Goal: Task Accomplishment & Management: Complete application form

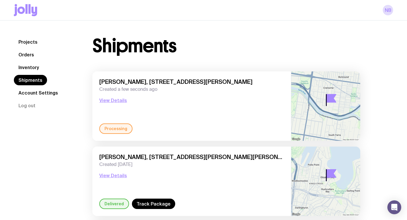
click at [33, 11] on icon at bounding box center [34, 12] width 6 height 10
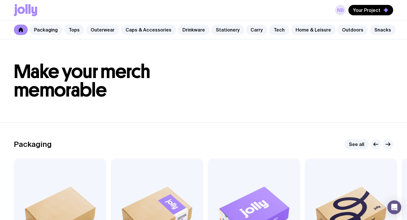
click at [345, 11] on link "NB" at bounding box center [340, 10] width 10 height 10
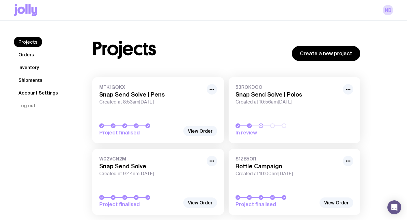
scroll to position [20, 0]
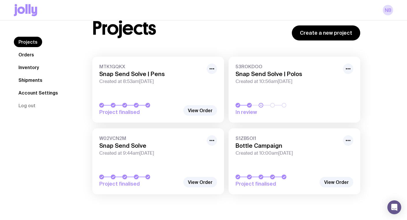
click at [251, 149] on h3 "Bottle Campaign" at bounding box center [287, 145] width 104 height 7
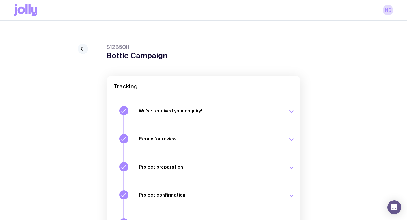
click at [84, 45] on icon at bounding box center [82, 48] width 7 height 7
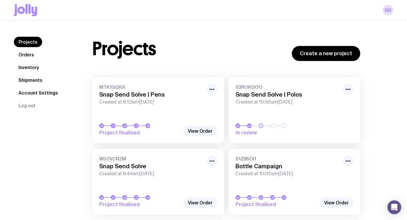
click at [30, 66] on link "Inventory" at bounding box center [29, 67] width 30 height 10
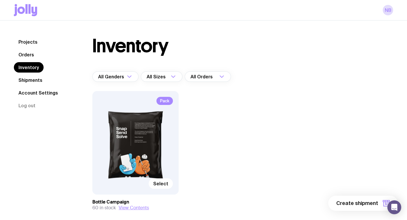
click at [126, 128] on div "Pack Select" at bounding box center [135, 142] width 86 height 103
click at [156, 184] on span "Select" at bounding box center [160, 183] width 15 height 6
click at [0, 0] on input "Select" at bounding box center [0, 0] width 0 height 0
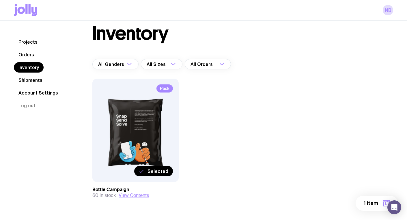
scroll to position [30, 0]
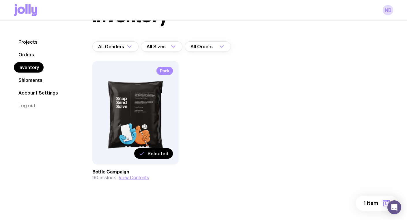
click at [371, 203] on span "1 item" at bounding box center [371, 202] width 14 height 7
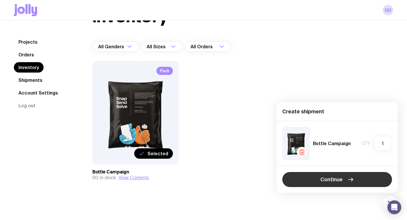
click at [327, 177] on span "Continue" at bounding box center [331, 179] width 22 height 7
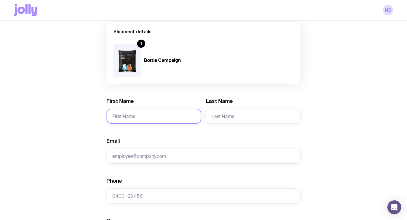
scroll to position [51, 0]
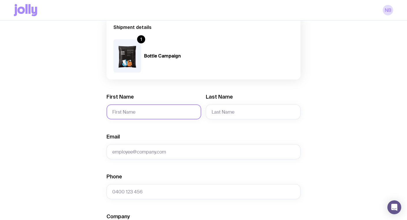
click at [144, 110] on input "First Name" at bounding box center [153, 111] width 95 height 15
paste input "[PERSON_NAME]"
drag, startPoint x: 143, startPoint y: 111, endPoint x: 126, endPoint y: 111, distance: 16.7
click at [126, 111] on input "[PERSON_NAME]" at bounding box center [153, 111] width 95 height 15
type input "[PERSON_NAME]"
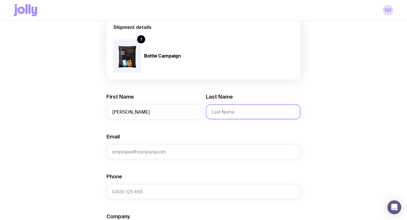
click at [254, 111] on input "Last Name" at bounding box center [253, 111] width 95 height 15
paste input "[PERSON_NAME]"
type input "[PERSON_NAME]"
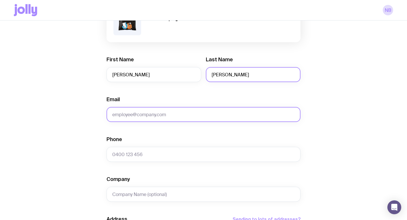
scroll to position [94, 0]
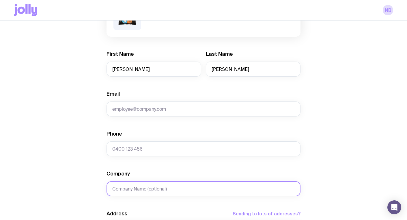
click at [119, 188] on input "Company" at bounding box center [203, 188] width 194 height 15
paste input "[STREET_ADDRESS]"
type input "[STREET_ADDRESS]"
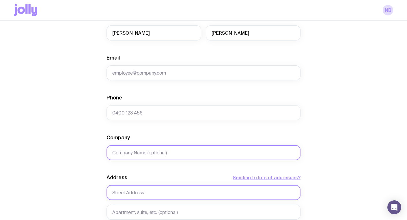
scroll to position [131, 0]
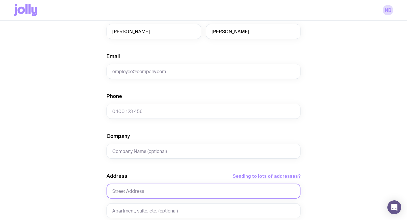
click at [128, 195] on input "text" at bounding box center [203, 190] width 194 height 15
paste input "[STREET_ADDRESS]"
type input "[STREET_ADDRESS]"
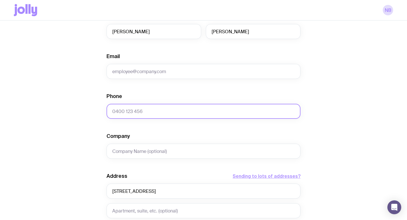
click at [137, 113] on input "Phone" at bounding box center [203, 111] width 194 height 15
paste input "0414 963 678"
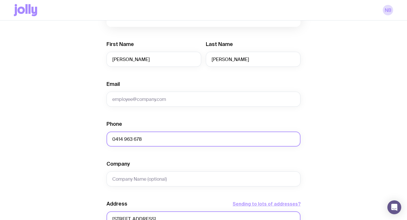
scroll to position [78, 0]
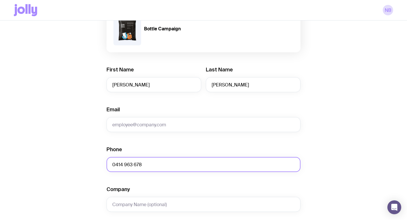
type input "0414 963 678"
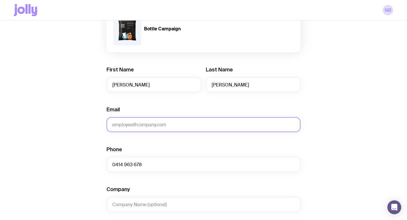
click at [126, 125] on input "Email" at bounding box center [203, 124] width 194 height 15
paste input "[EMAIL_ADDRESS][DOMAIN_NAME]"
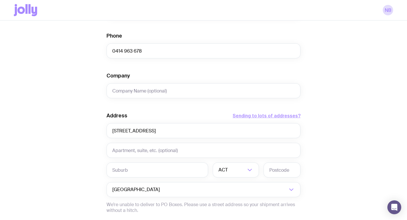
scroll to position [196, 0]
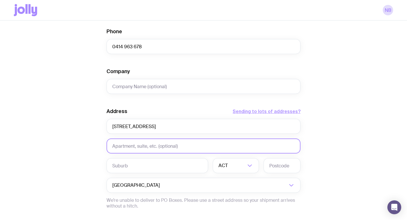
type input "[EMAIL_ADDRESS][DOMAIN_NAME]"
click at [125, 145] on input "text" at bounding box center [203, 145] width 194 height 15
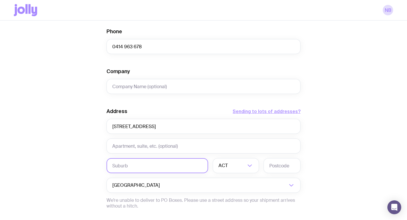
click at [121, 164] on input "text" at bounding box center [157, 165] width 102 height 15
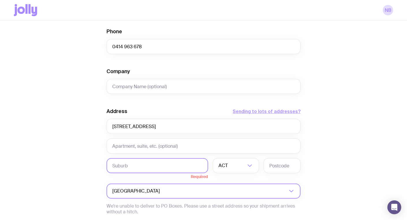
paste input "[GEOGRAPHIC_DATA]"
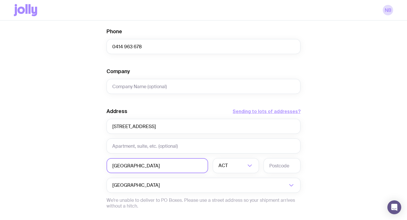
type input "[GEOGRAPHIC_DATA]"
click at [289, 165] on input "text" at bounding box center [281, 165] width 37 height 15
paste input "2335"
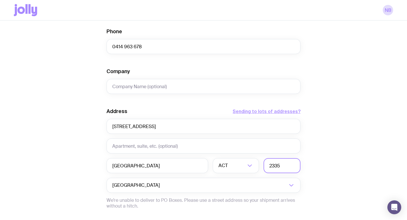
type input "2335"
click at [231, 165] on input "Search for option" at bounding box center [237, 165] width 17 height 15
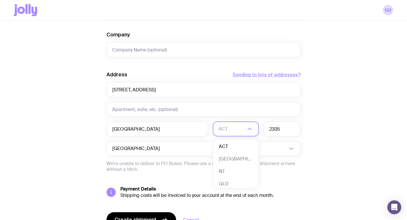
scroll to position [242, 0]
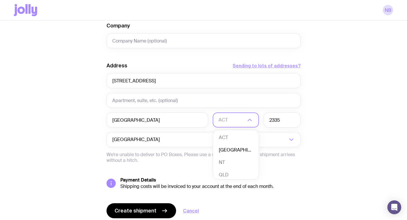
click at [226, 149] on li "[GEOGRAPHIC_DATA]" at bounding box center [236, 150] width 46 height 12
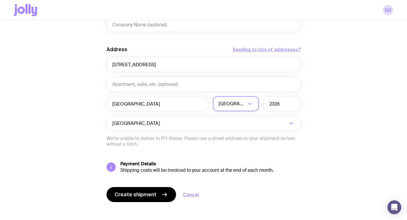
scroll to position [263, 0]
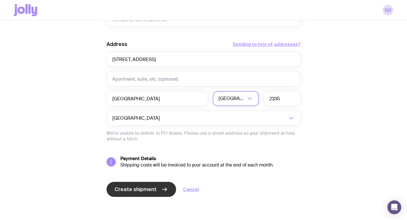
click at [139, 190] on span "Create shipment" at bounding box center [136, 189] width 42 height 7
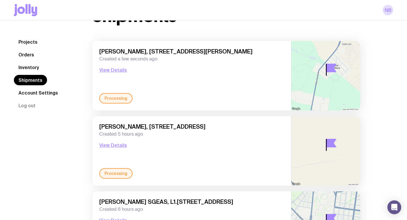
scroll to position [9, 0]
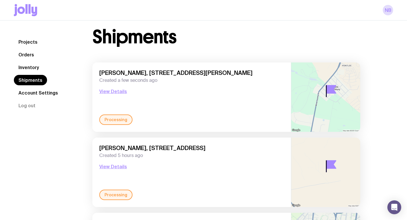
click at [26, 12] on icon at bounding box center [26, 9] width 2 height 10
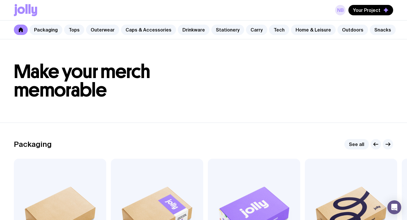
click at [343, 9] on link "NB" at bounding box center [340, 10] width 10 height 10
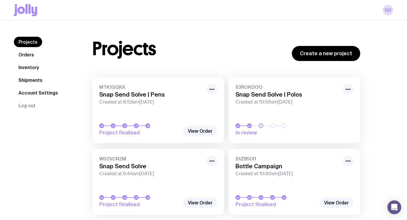
click at [25, 66] on link "Inventory" at bounding box center [29, 67] width 30 height 10
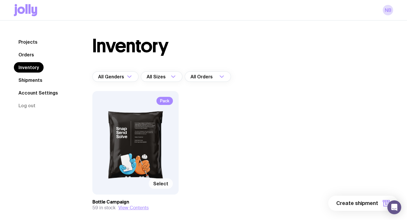
click at [156, 184] on span "Select" at bounding box center [160, 183] width 15 height 6
click at [0, 0] on input "Select" at bounding box center [0, 0] width 0 height 0
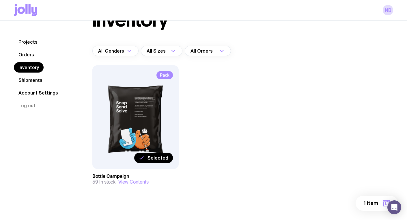
scroll to position [30, 0]
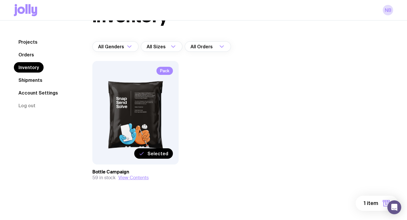
click at [135, 102] on div "Pack Selected" at bounding box center [135, 112] width 86 height 103
click at [372, 201] on span "1 item" at bounding box center [371, 202] width 14 height 7
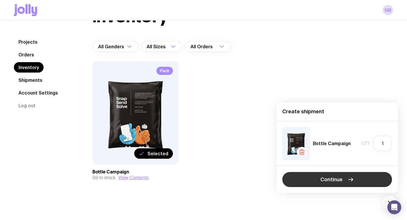
click at [318, 182] on button "Continue" at bounding box center [337, 179] width 110 height 15
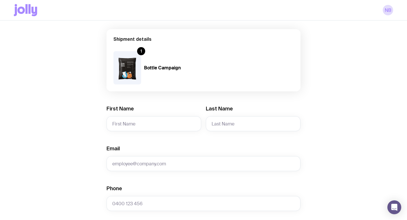
scroll to position [42, 0]
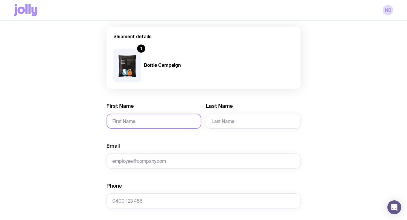
click at [142, 119] on input "First Name" at bounding box center [153, 120] width 95 height 15
paste input "[PERSON_NAME]"
click at [132, 121] on input "[PERSON_NAME]" at bounding box center [153, 120] width 95 height 15
type input "[PERSON_NAME]"
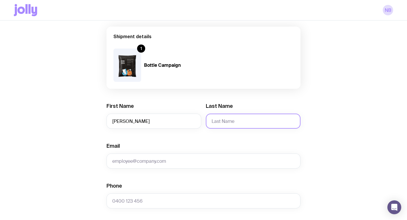
click at [233, 126] on input "Last Name" at bounding box center [253, 120] width 95 height 15
paste input "[PERSON_NAME]"
type input "[PERSON_NAME]"
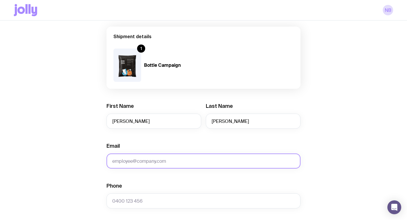
click at [129, 160] on input "Email" at bounding box center [203, 160] width 194 height 15
paste input "[EMAIL_ADDRESS][DOMAIN_NAME]"
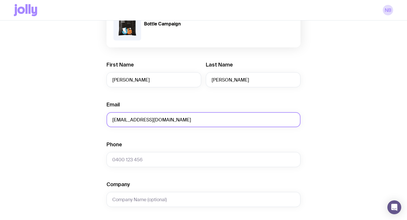
scroll to position [100, 0]
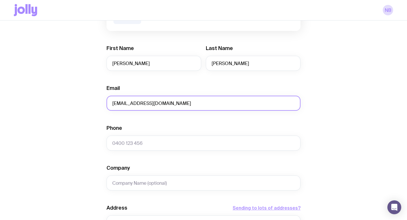
type input "[EMAIL_ADDRESS][DOMAIN_NAME]"
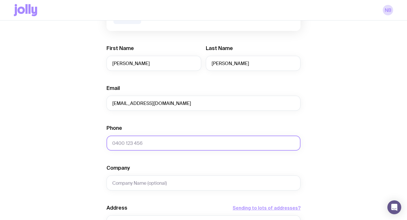
click at [133, 143] on input "Phone" at bounding box center [203, 142] width 194 height 15
paste input "0415909983"
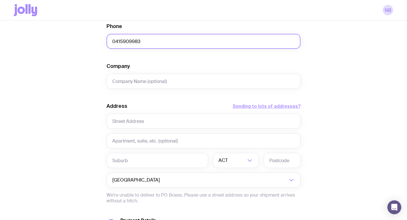
scroll to position [206, 0]
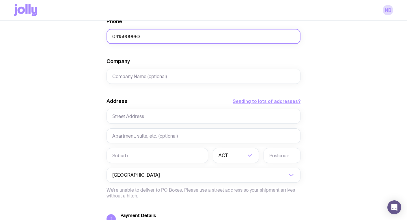
type input "0415909983"
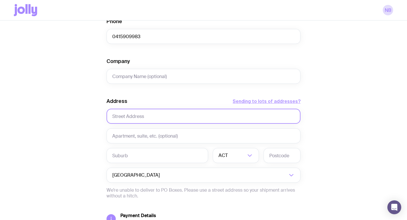
click at [126, 115] on input "text" at bounding box center [203, 116] width 194 height 15
paste input "[STREET_ADDRESS][PERSON_NAME]"
type input "[STREET_ADDRESS][PERSON_NAME]"
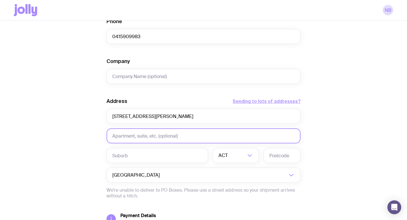
click at [126, 132] on input "text" at bounding box center [203, 135] width 194 height 15
paste input "[GEOGRAPHIC_DATA]"
type input "[GEOGRAPHIC_DATA]"
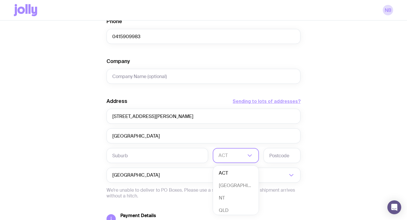
click at [219, 157] on div "ACT" at bounding box center [229, 155] width 33 height 15
click at [223, 184] on li "[GEOGRAPHIC_DATA]" at bounding box center [236, 185] width 46 height 12
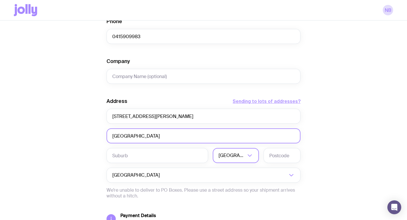
drag, startPoint x: 154, startPoint y: 137, endPoint x: 84, endPoint y: 135, distance: 69.9
click at [84, 135] on div "Create shipment Shipment details 1 Bottle Campaign First Name [PERSON_NAME] Las…" at bounding box center [203, 57] width 379 height 439
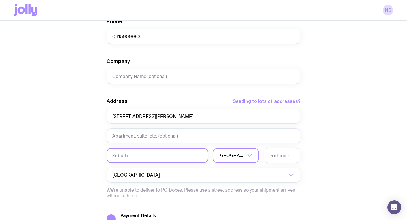
click at [128, 159] on input "text" at bounding box center [157, 155] width 102 height 15
paste input "[GEOGRAPHIC_DATA]"
type input "[GEOGRAPHIC_DATA]"
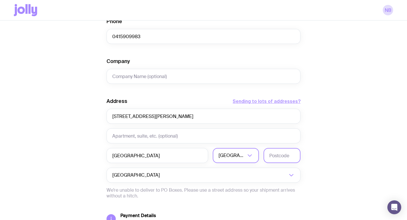
click at [277, 154] on input "text" at bounding box center [281, 155] width 37 height 15
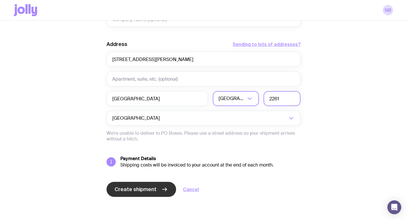
type input "2261"
click at [134, 189] on span "Create shipment" at bounding box center [136, 189] width 42 height 7
